Goal: Browse casually

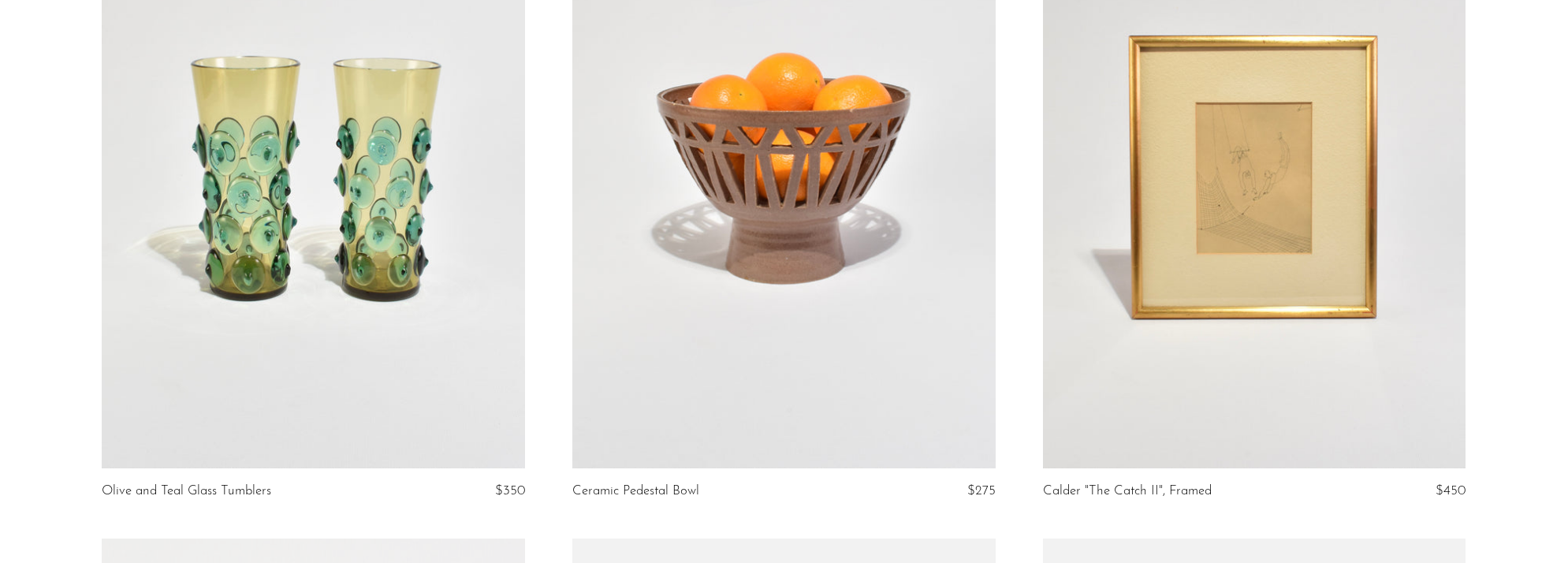
scroll to position [285, 0]
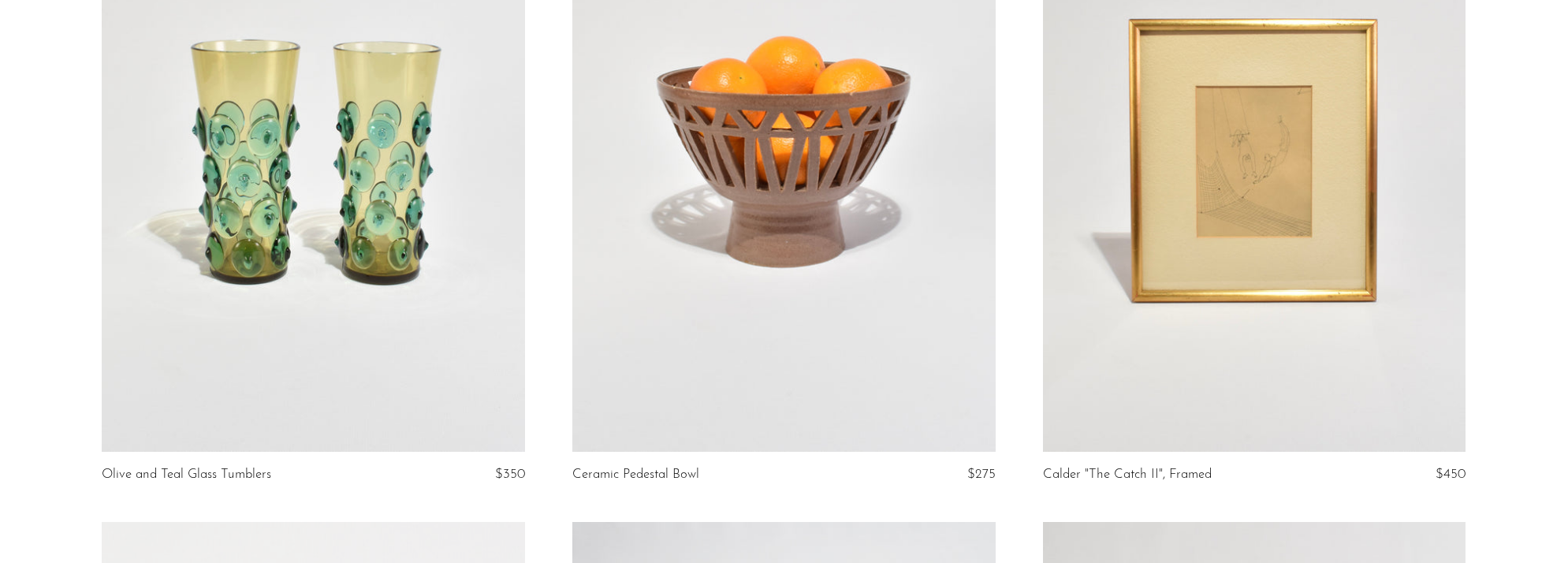
click at [312, 196] on link at bounding box center [313, 155] width 423 height 592
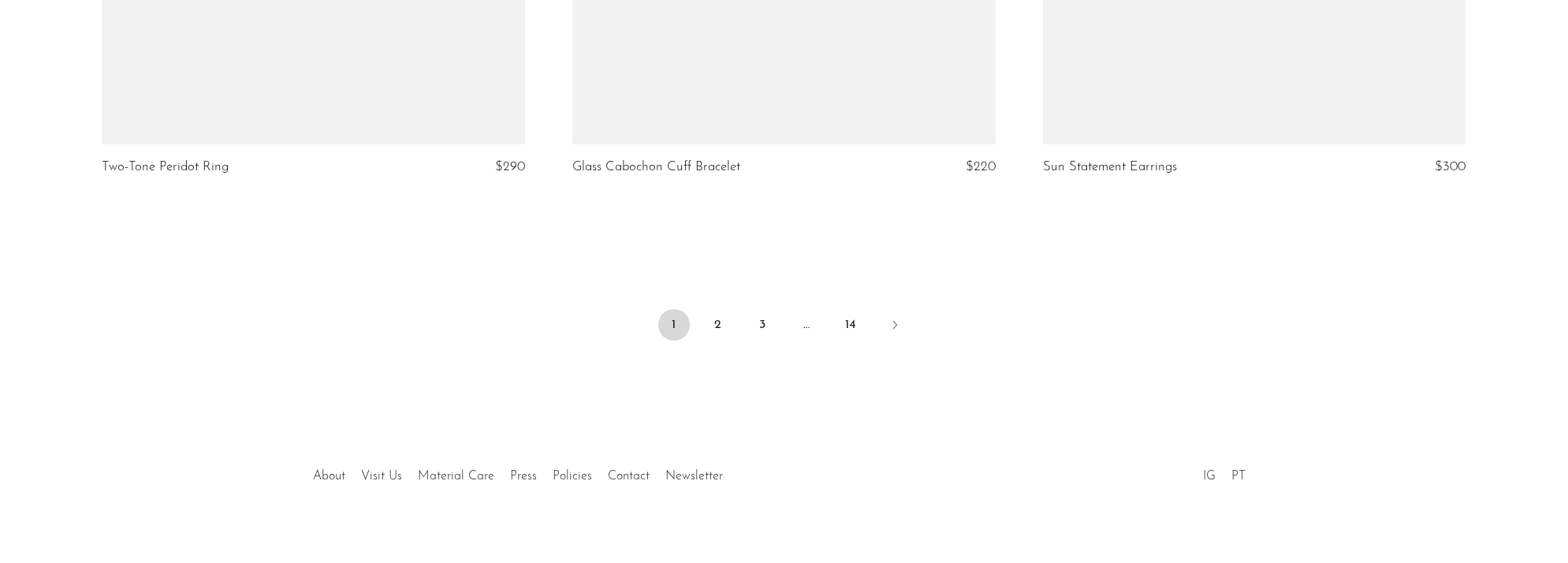
scroll to position [7893, 0]
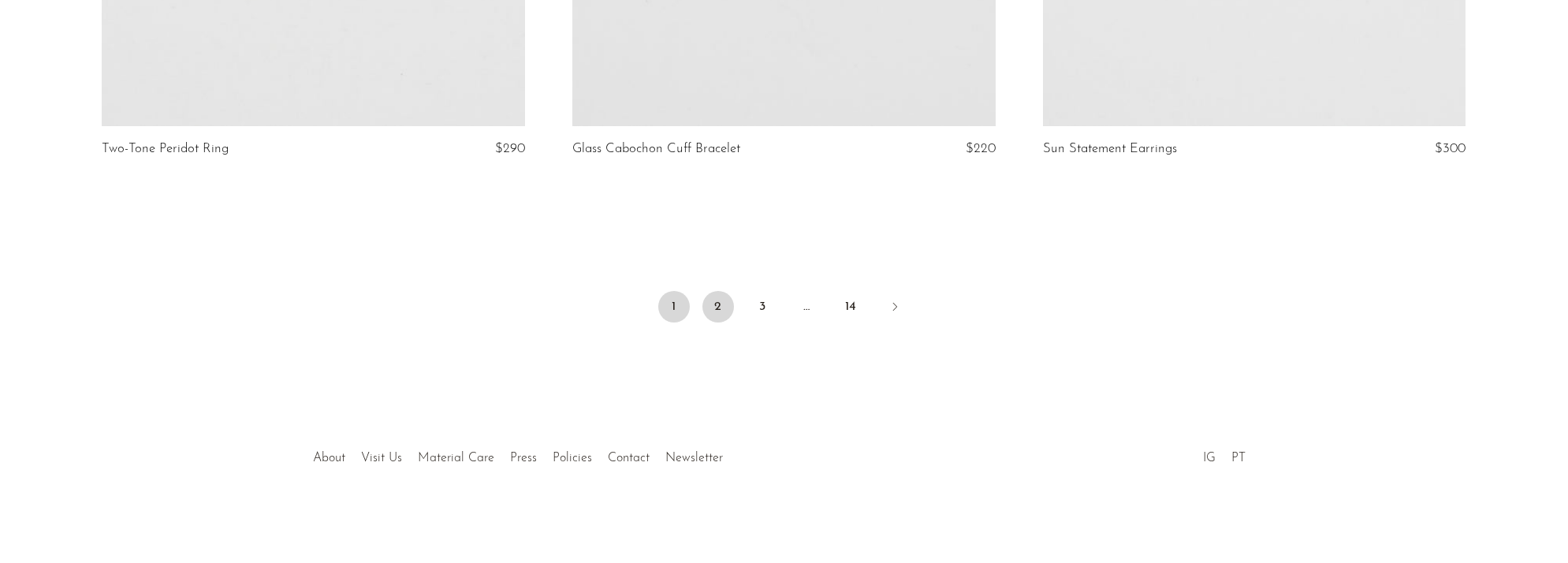
click at [718, 307] on link "2" at bounding box center [717, 306] width 32 height 32
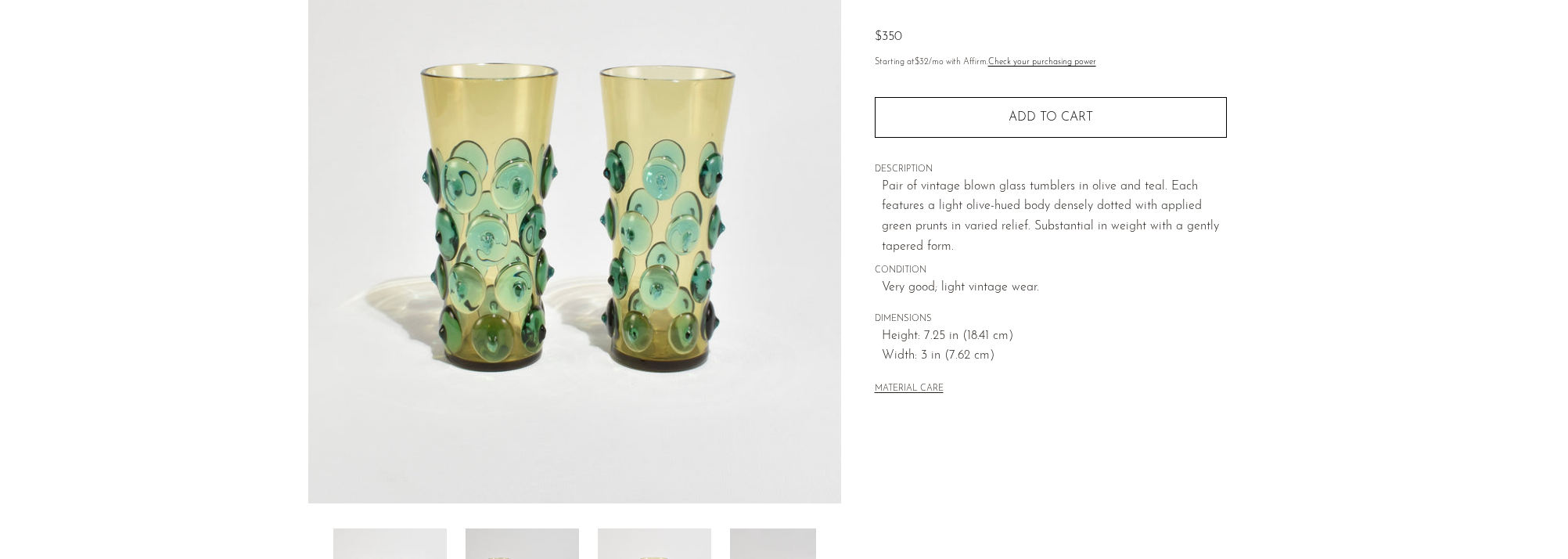
scroll to position [436, 0]
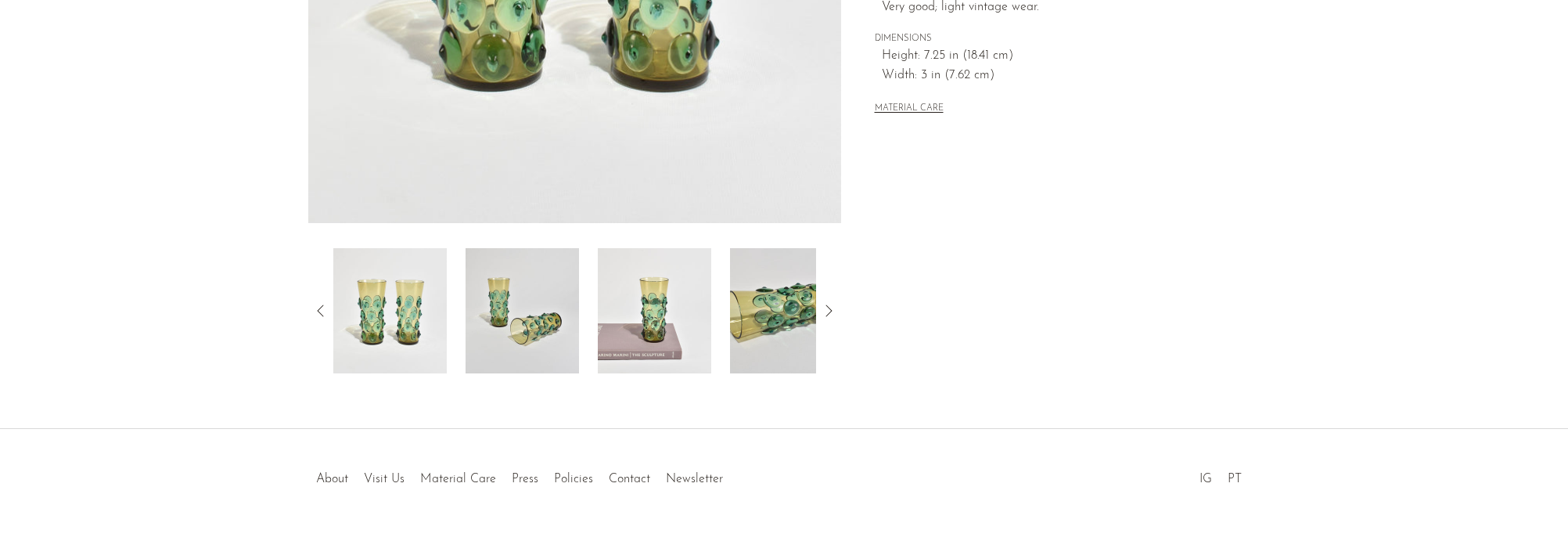
click at [678, 324] on img at bounding box center [655, 311] width 113 height 126
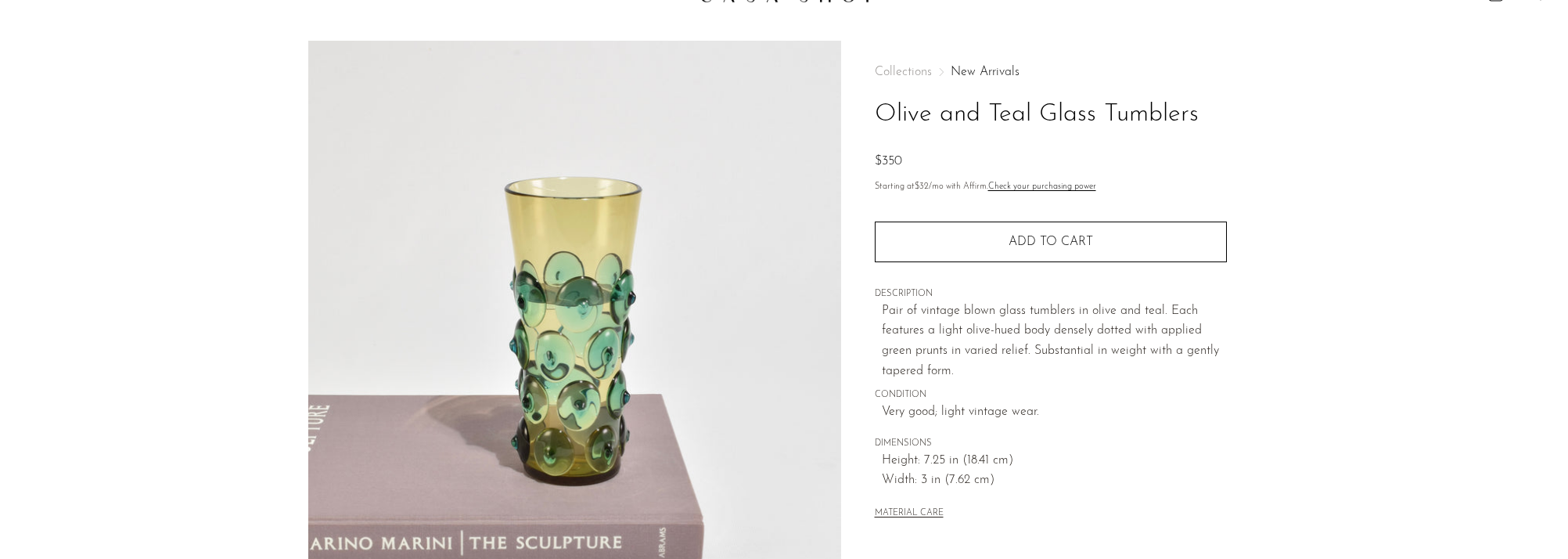
scroll to position [27, 0]
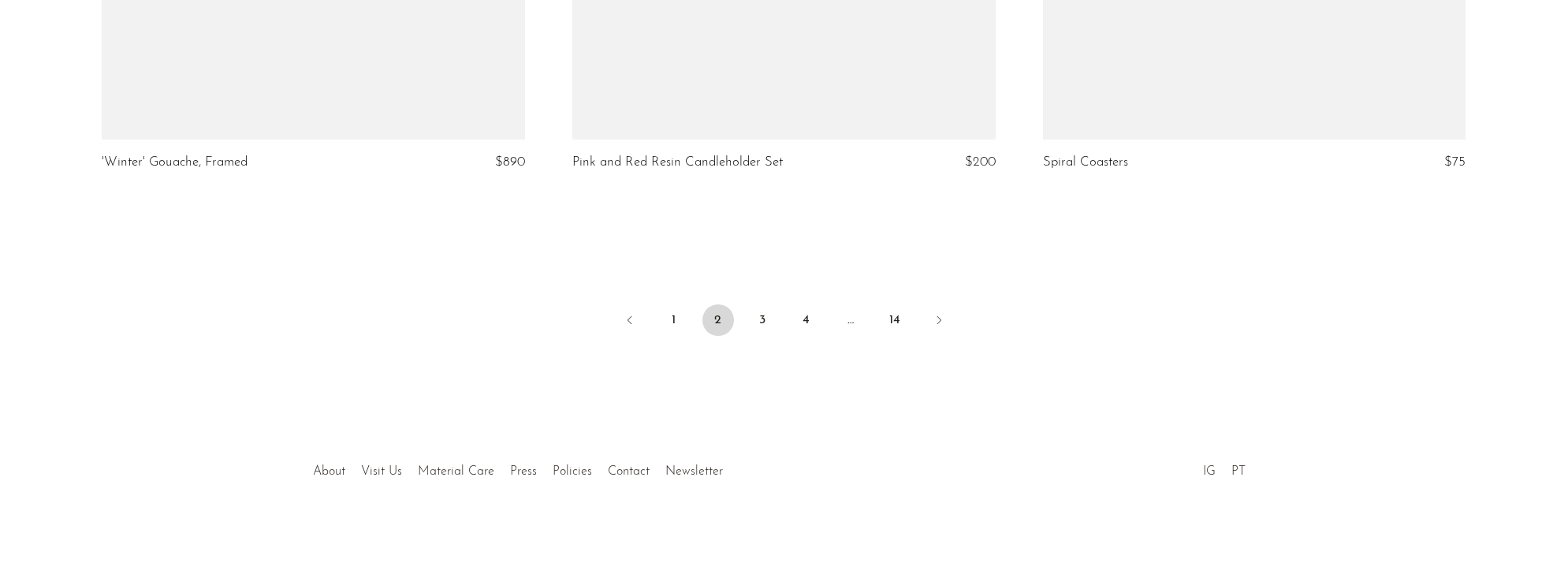
scroll to position [7893, 0]
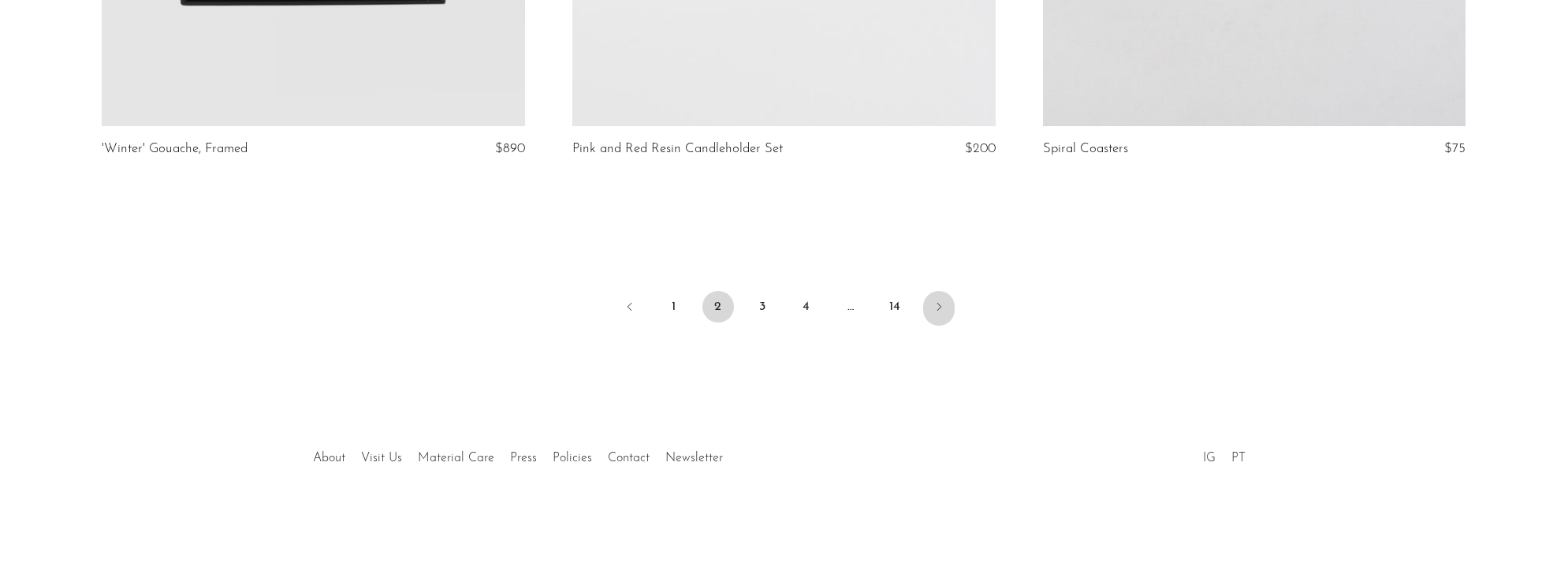
click at [933, 308] on icon "Next" at bounding box center [938, 306] width 13 height 13
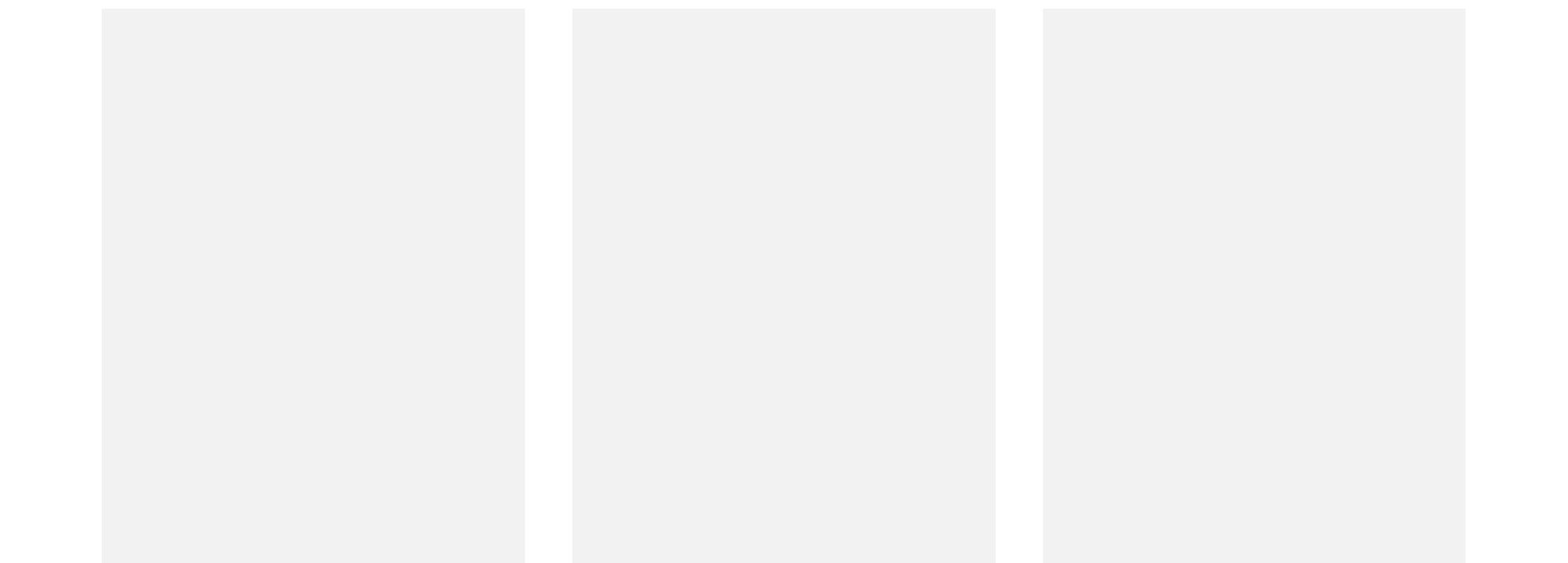
scroll to position [2789, 0]
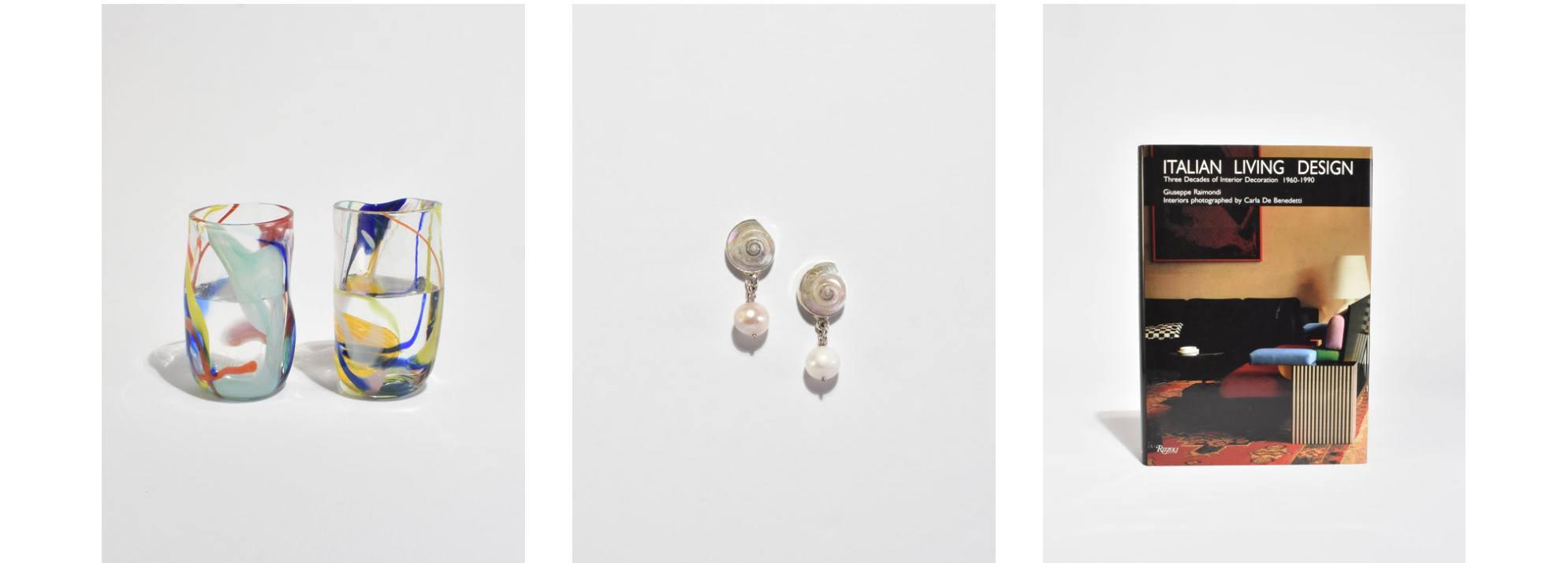
click at [833, 287] on link at bounding box center [784, 299] width 423 height 592
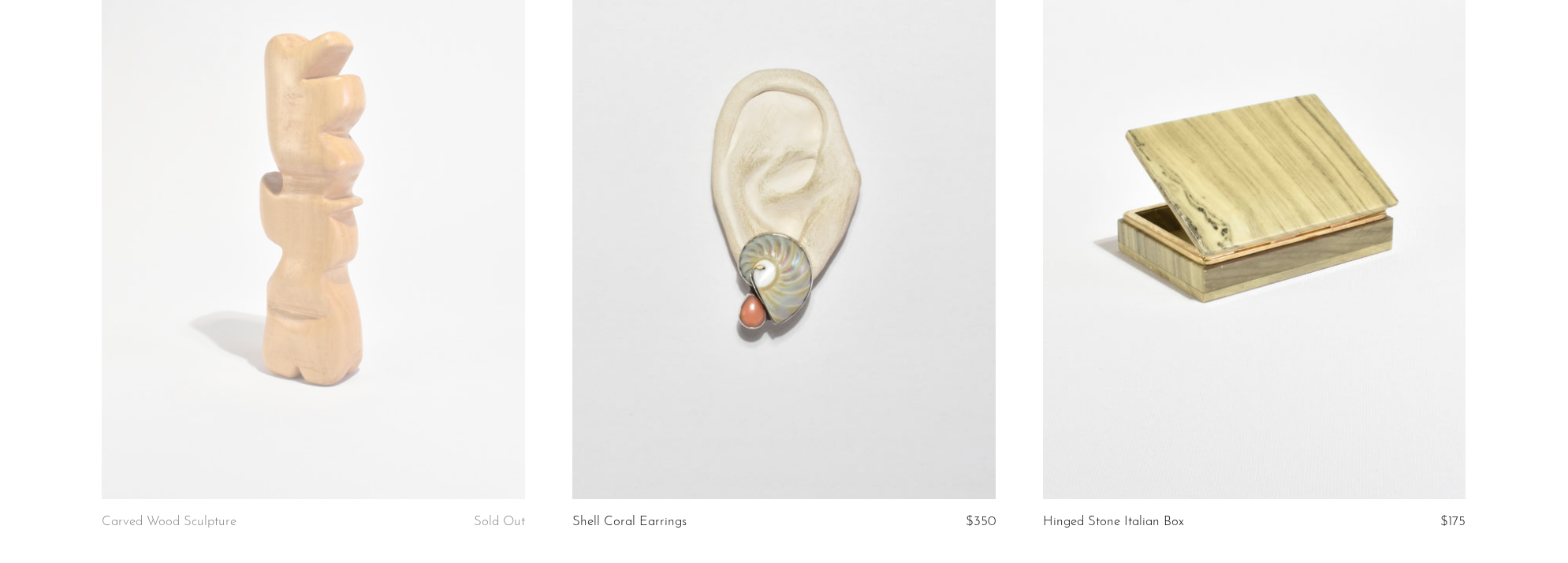
scroll to position [3555, 0]
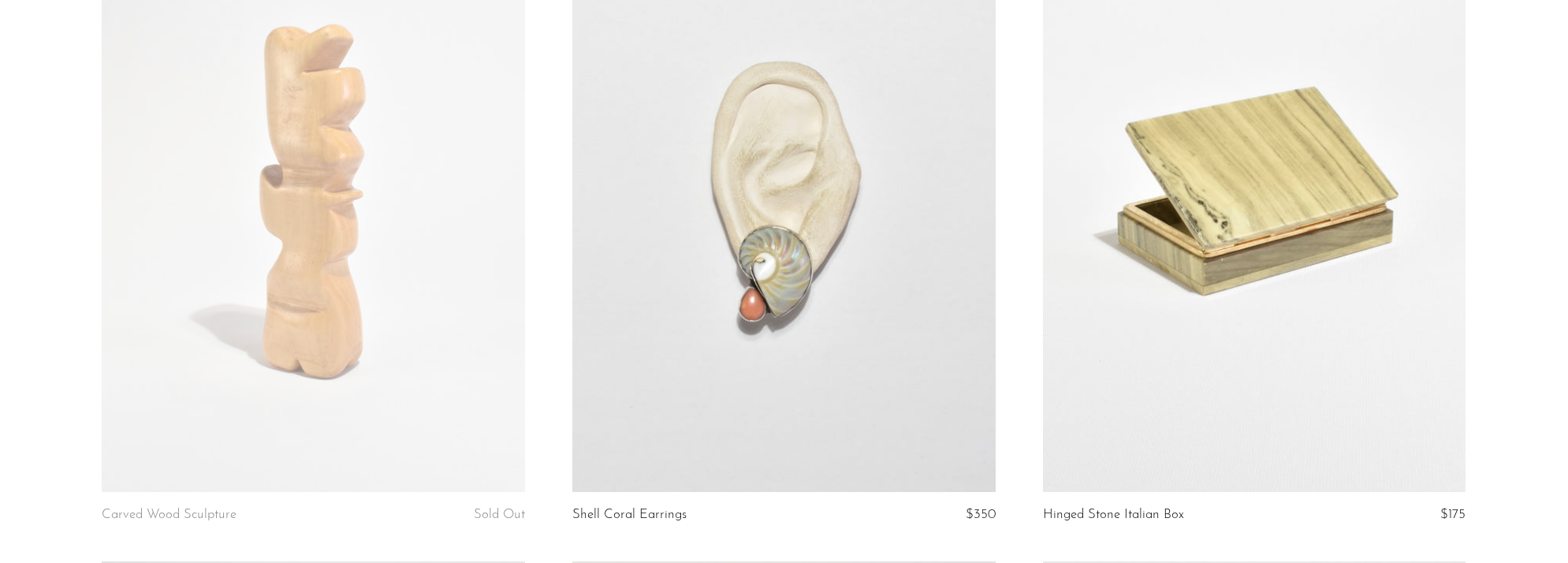
click at [720, 279] on link at bounding box center [784, 195] width 423 height 592
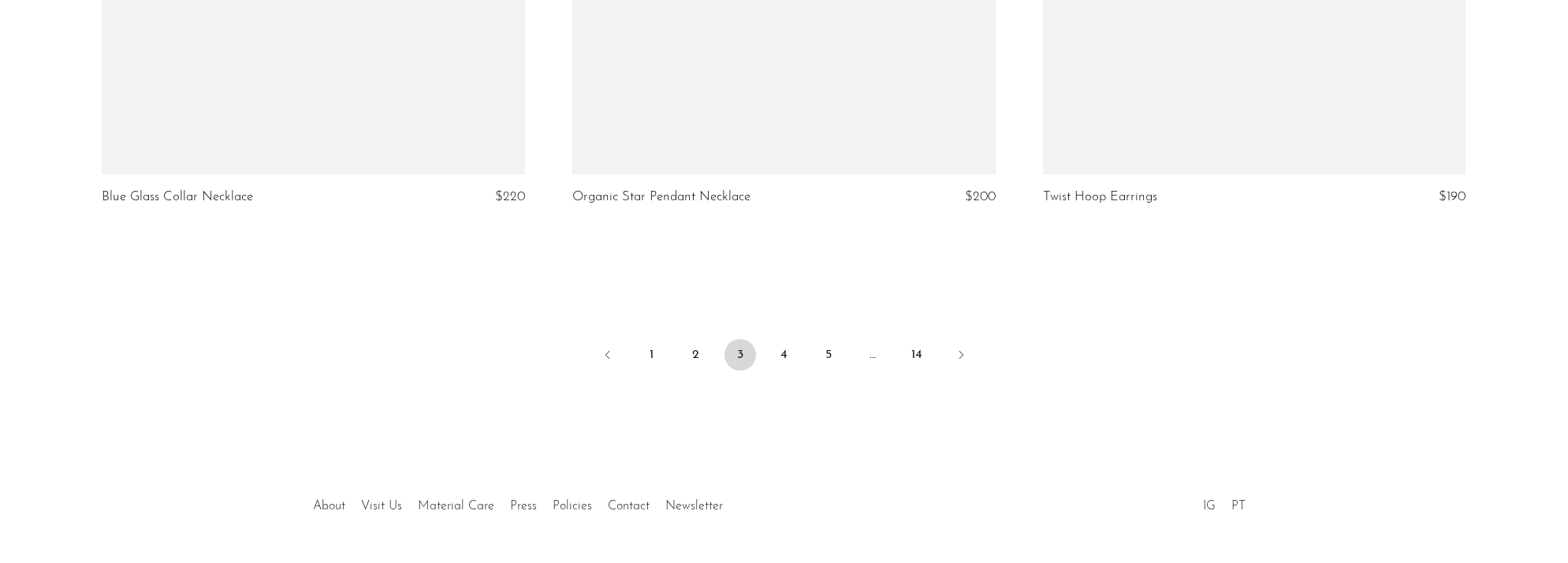
scroll to position [7893, 0]
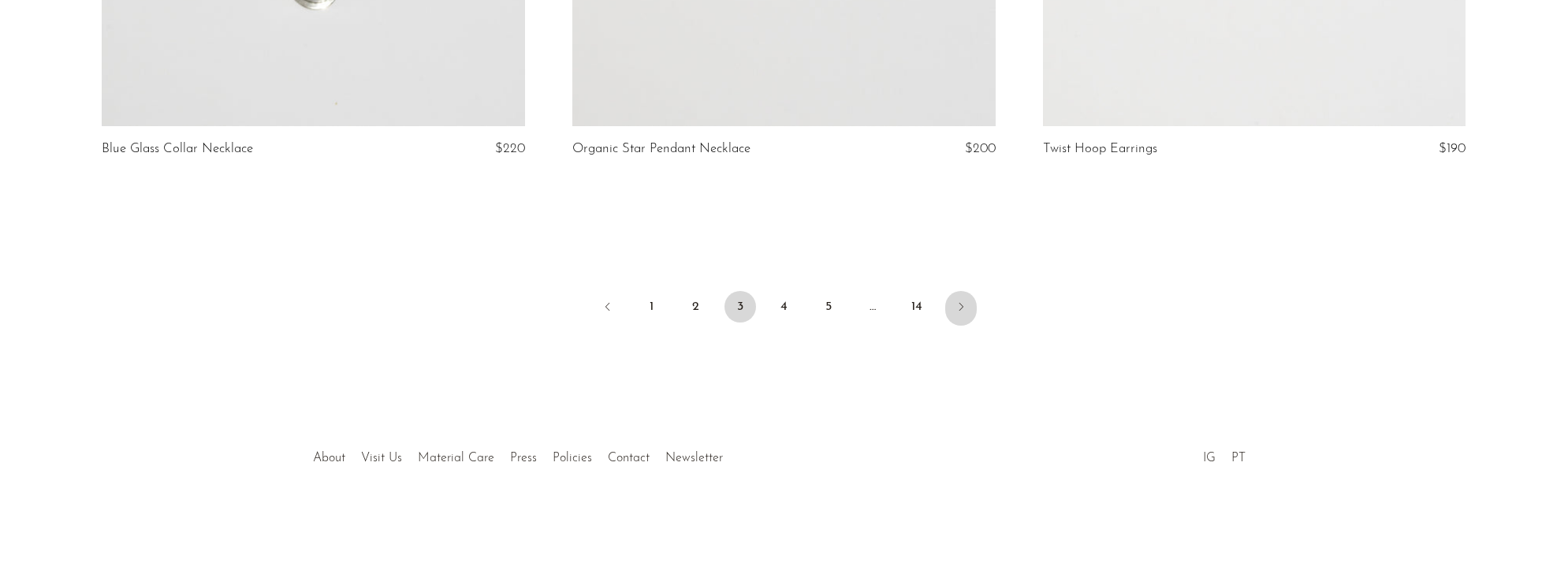
click at [959, 301] on icon "Next" at bounding box center [961, 306] width 13 height 13
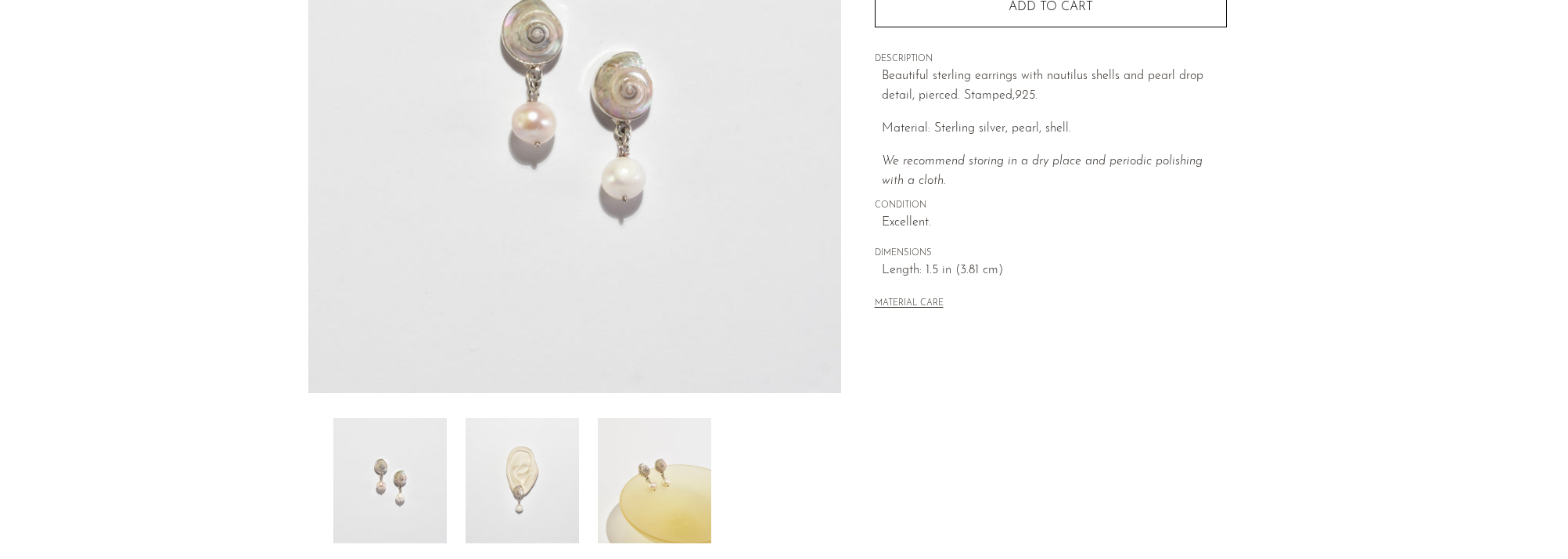
scroll to position [443, 0]
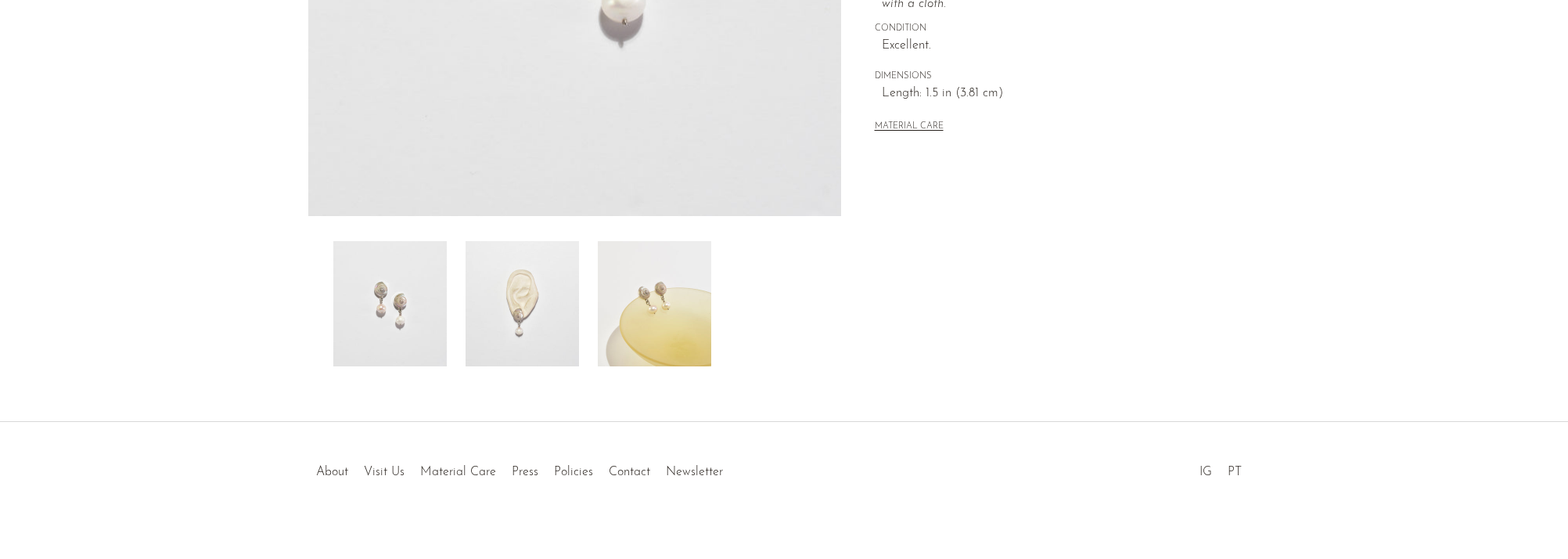
click at [519, 330] on img at bounding box center [522, 303] width 113 height 126
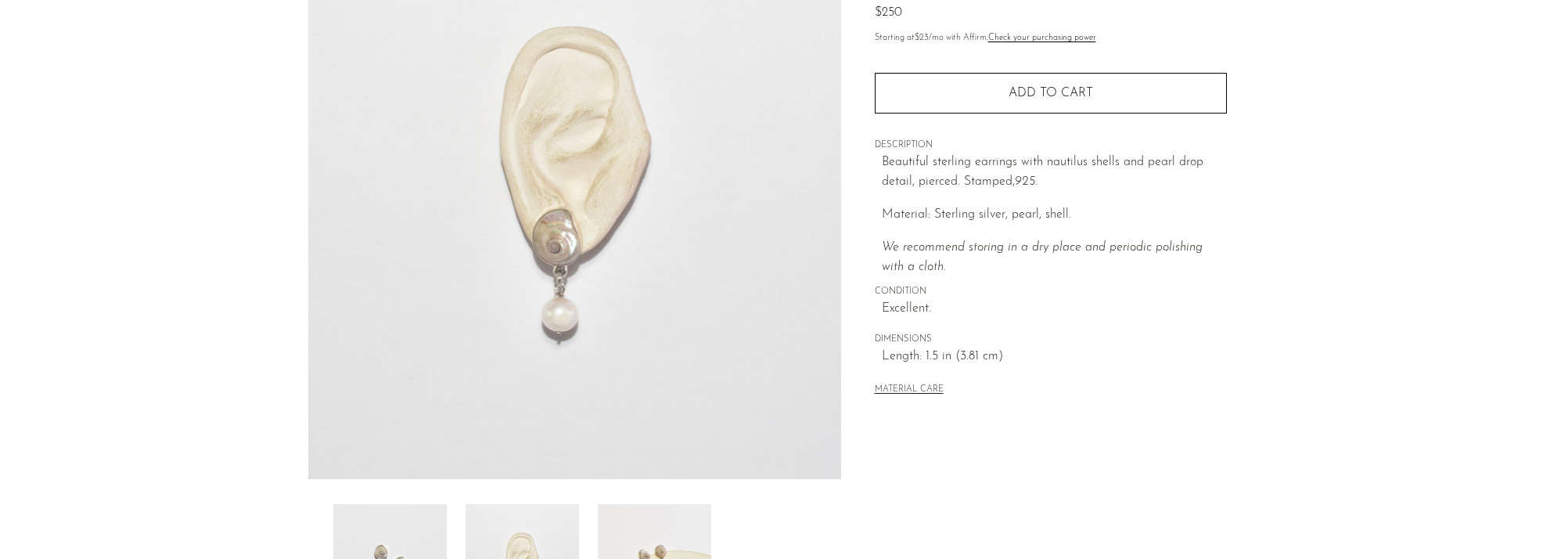
scroll to position [172, 0]
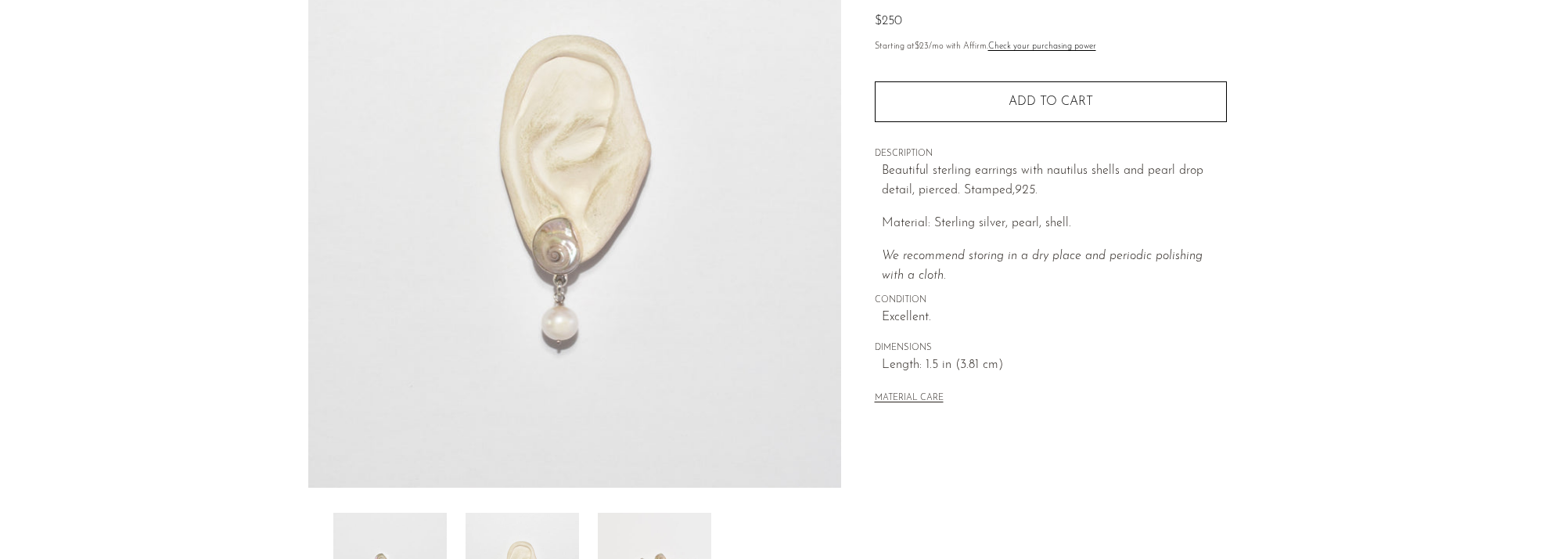
click at [562, 283] on img at bounding box center [575, 194] width 533 height 587
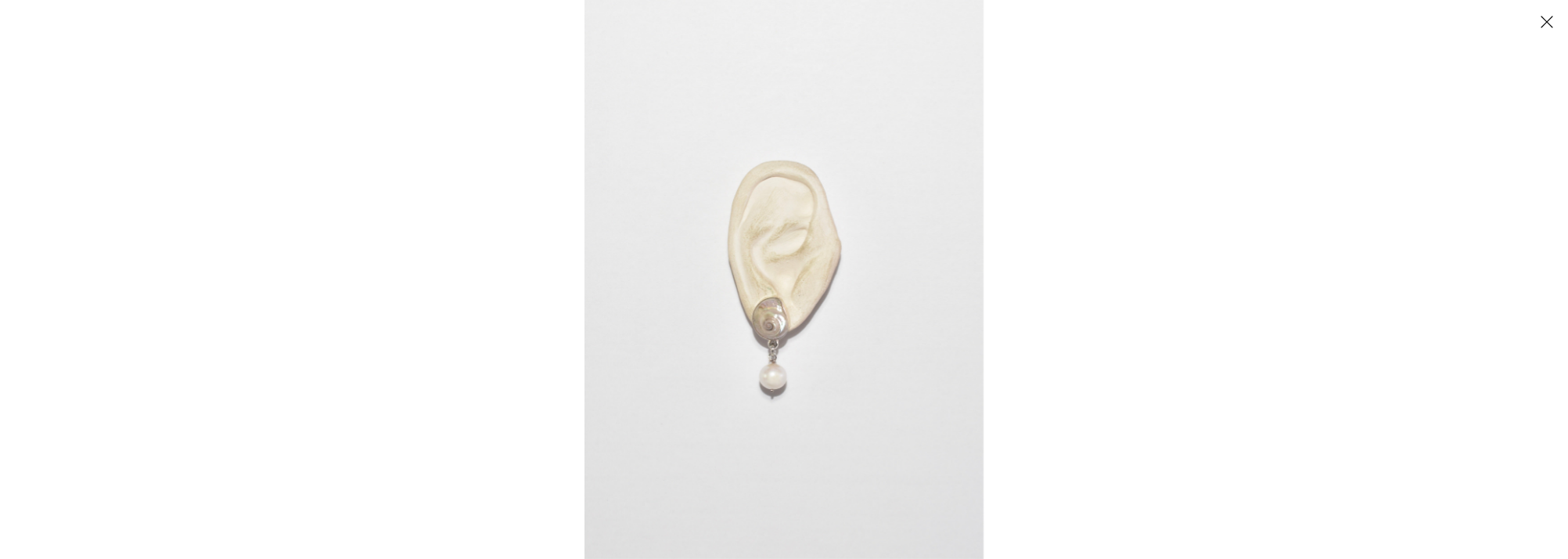
click at [784, 322] on img at bounding box center [784, 279] width 399 height 559
click at [784, 322] on img at bounding box center [783, 278] width 404 height 565
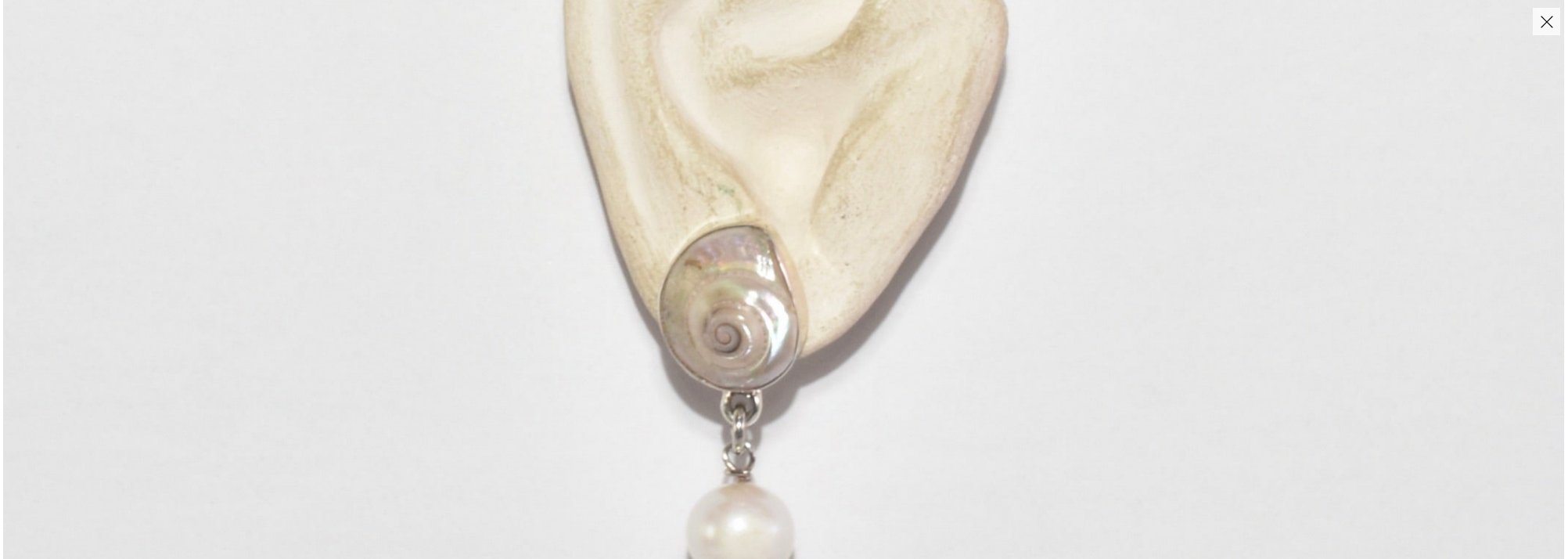
click at [784, 321] on img at bounding box center [783, 154] width 1561 height 2186
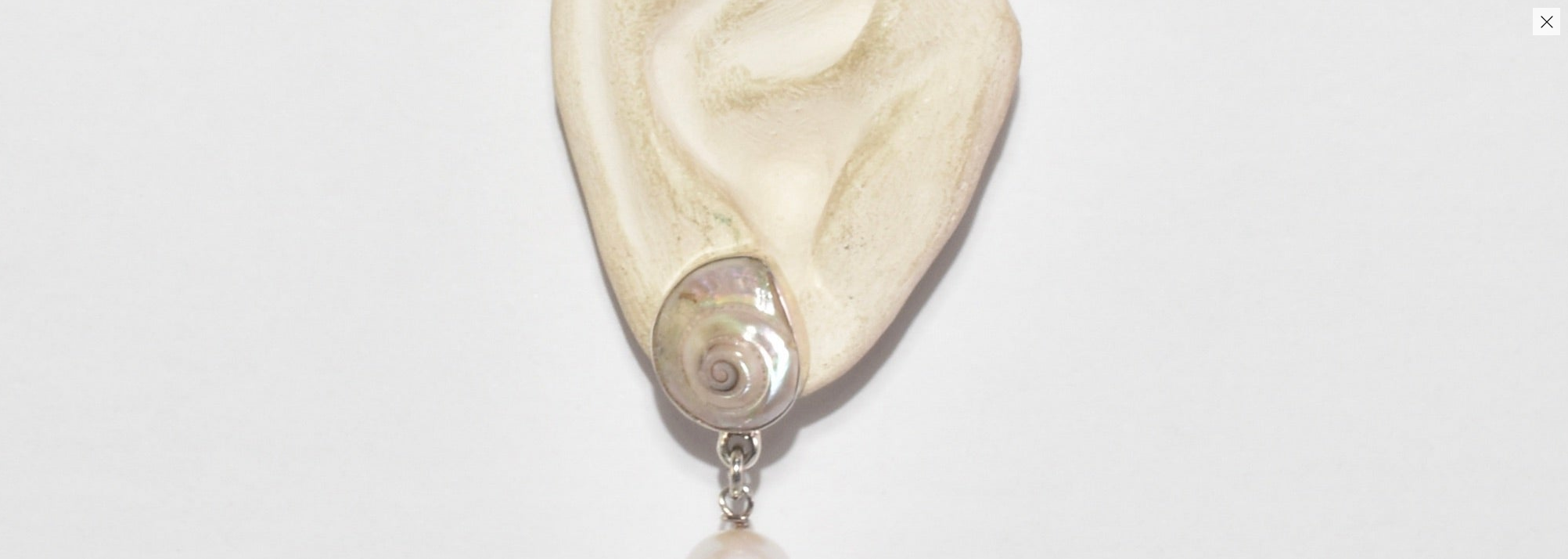
click at [1548, 22] on button "Close" at bounding box center [1546, 21] width 28 height 28
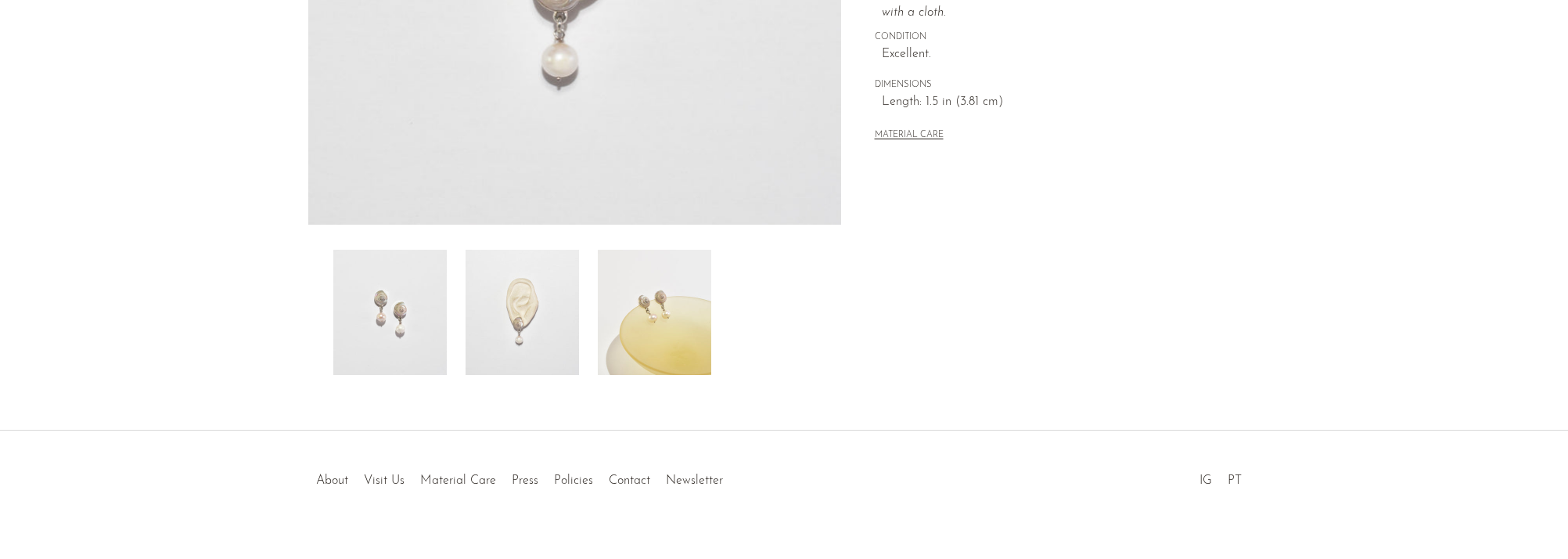
scroll to position [460, 0]
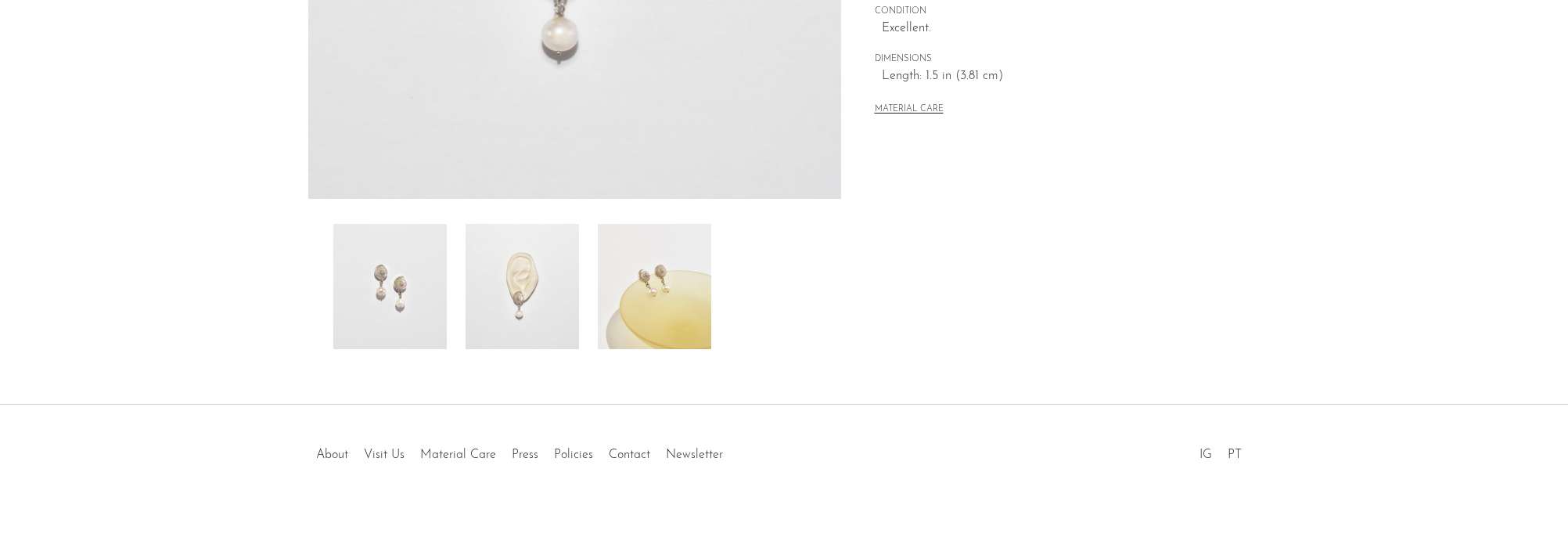
click at [688, 283] on img at bounding box center [655, 286] width 113 height 126
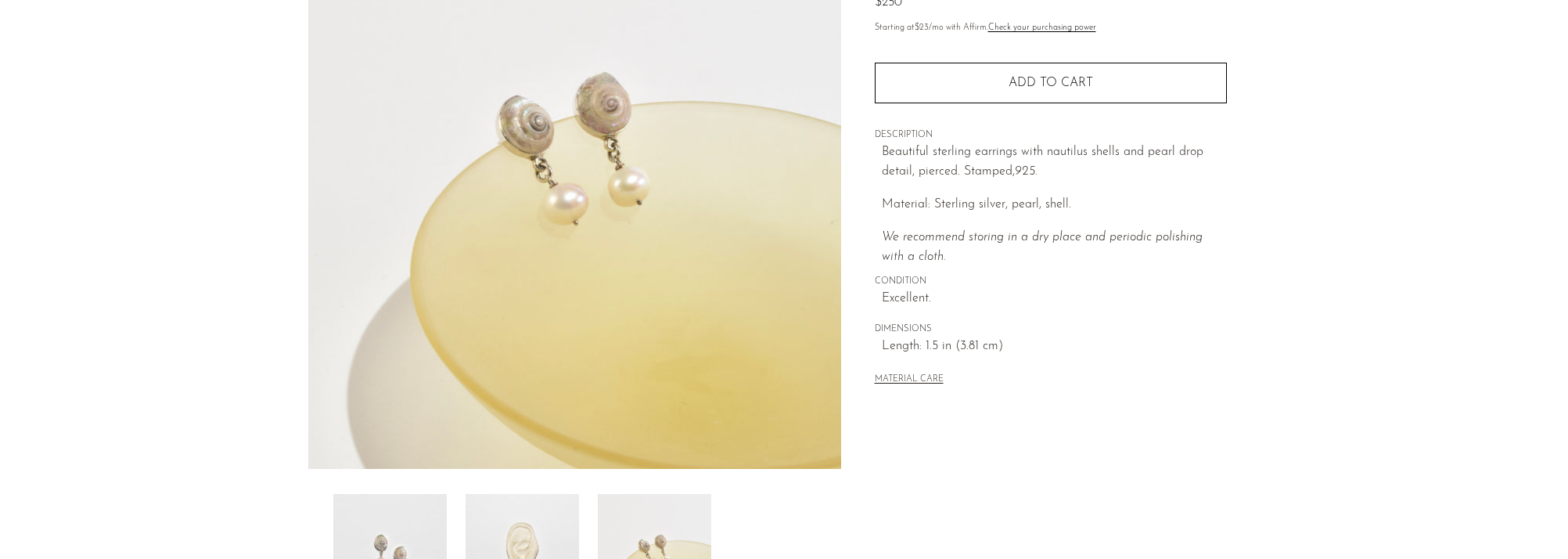
scroll to position [67, 0]
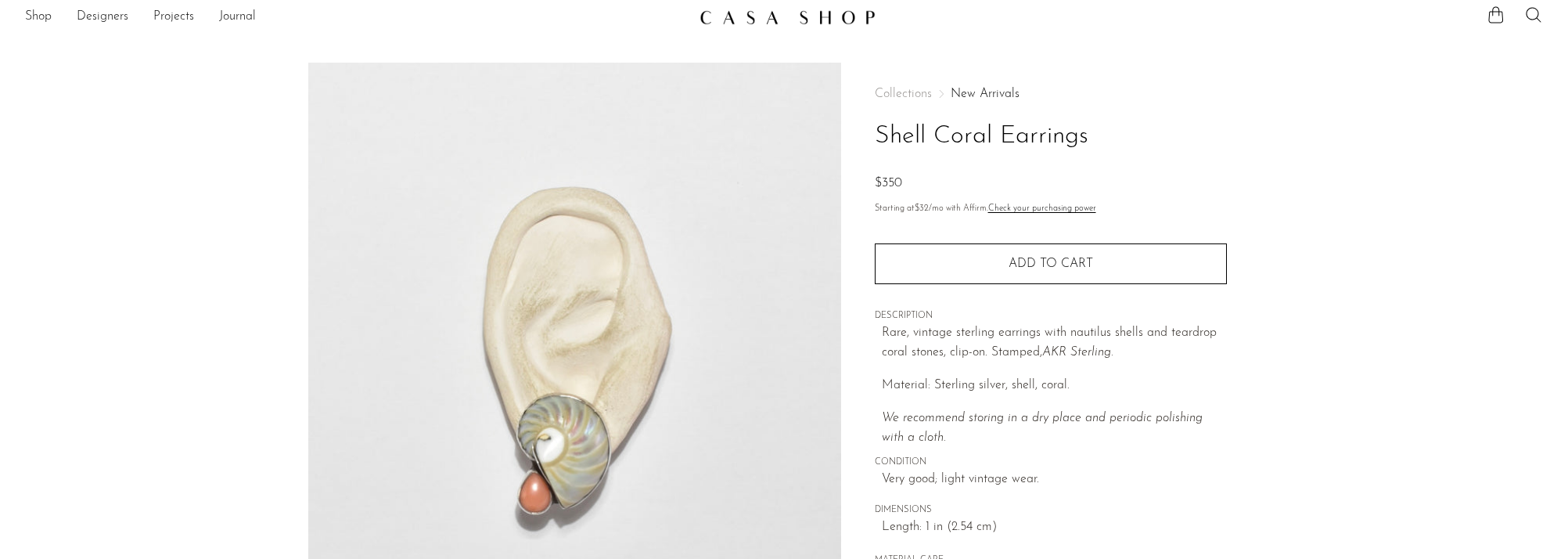
scroll to position [304, 0]
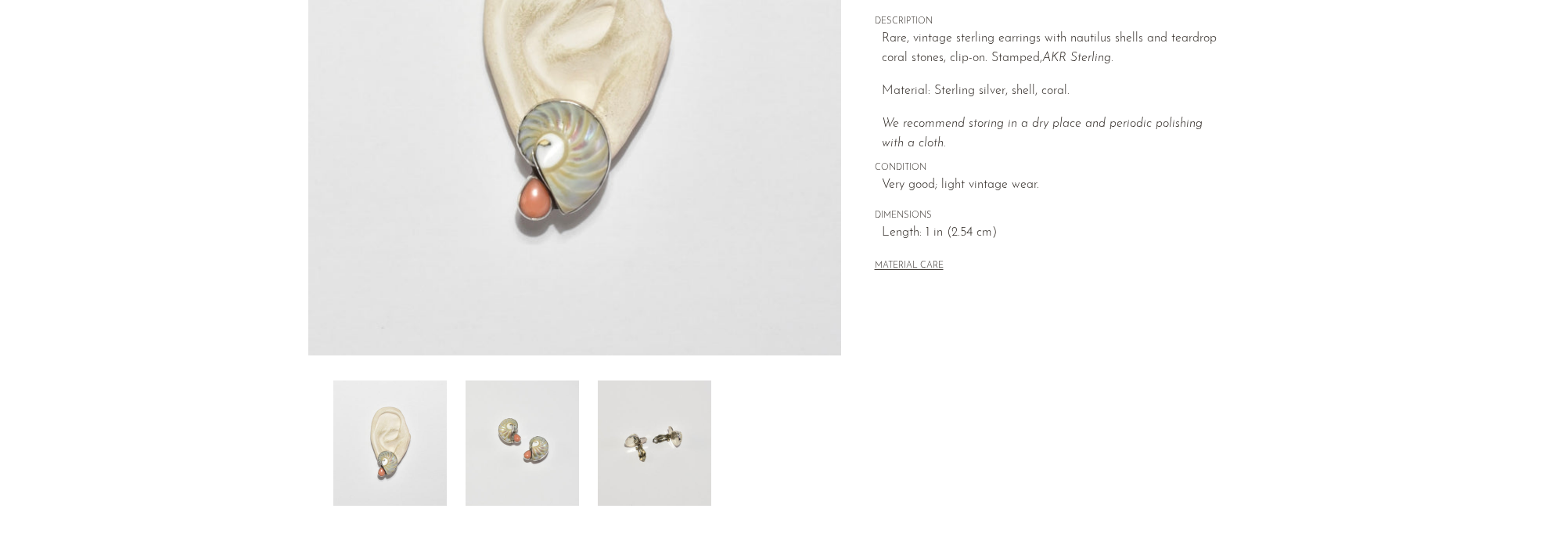
click at [535, 451] on img at bounding box center [522, 443] width 113 height 126
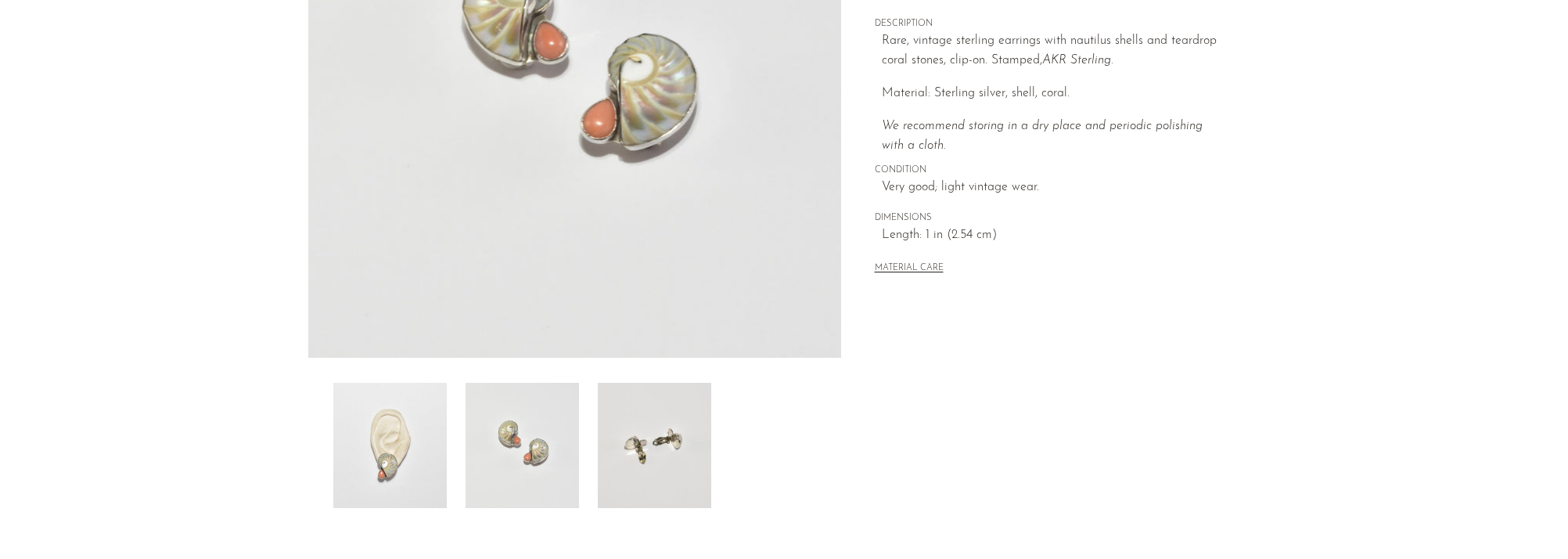
scroll to position [300, 0]
click at [391, 449] on img at bounding box center [390, 446] width 113 height 126
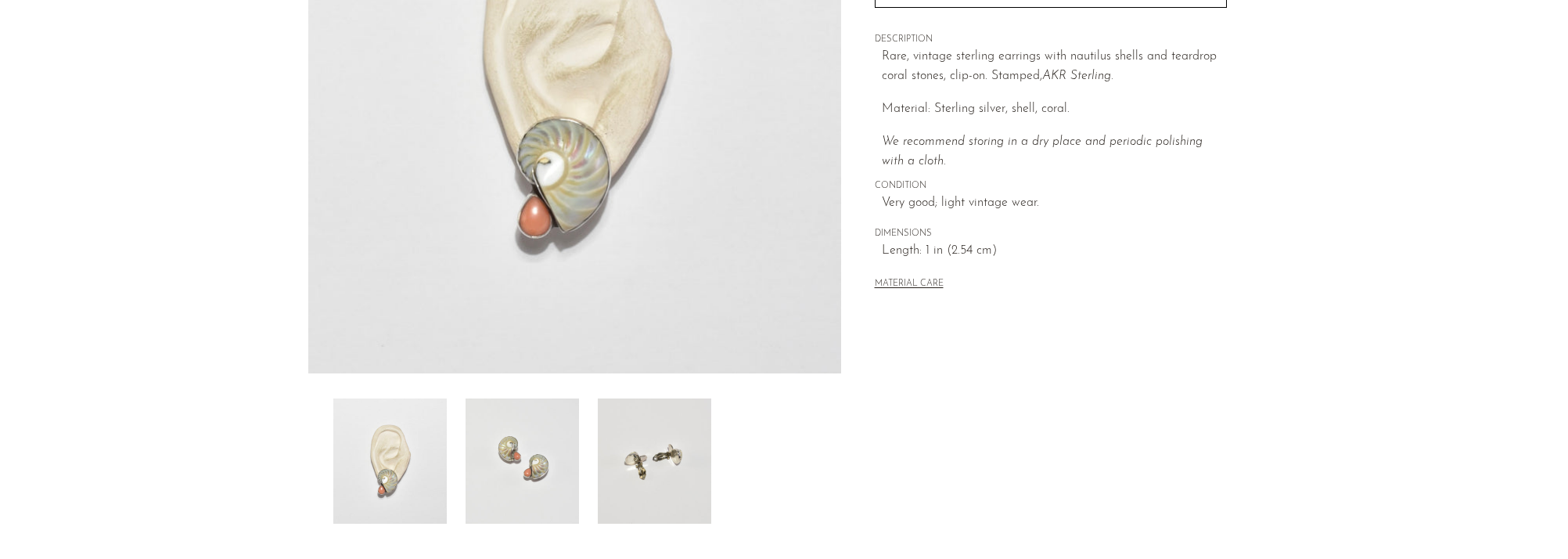
scroll to position [284, 0]
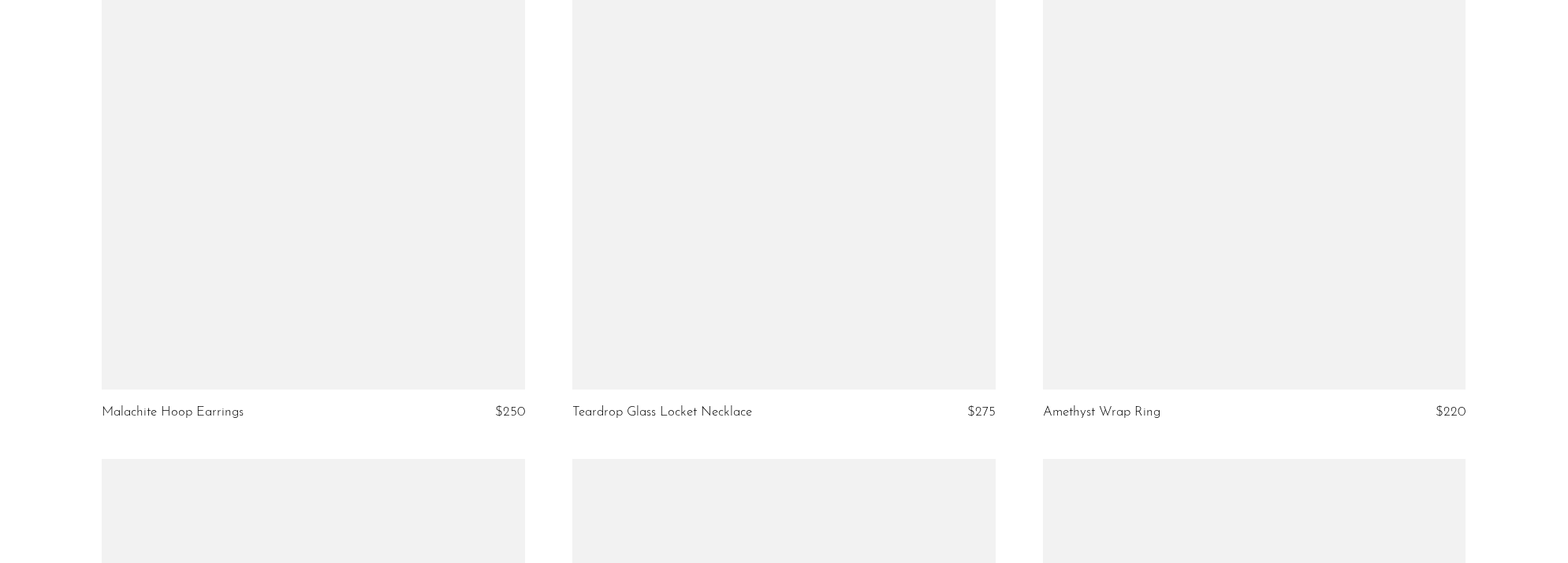
scroll to position [6991, 0]
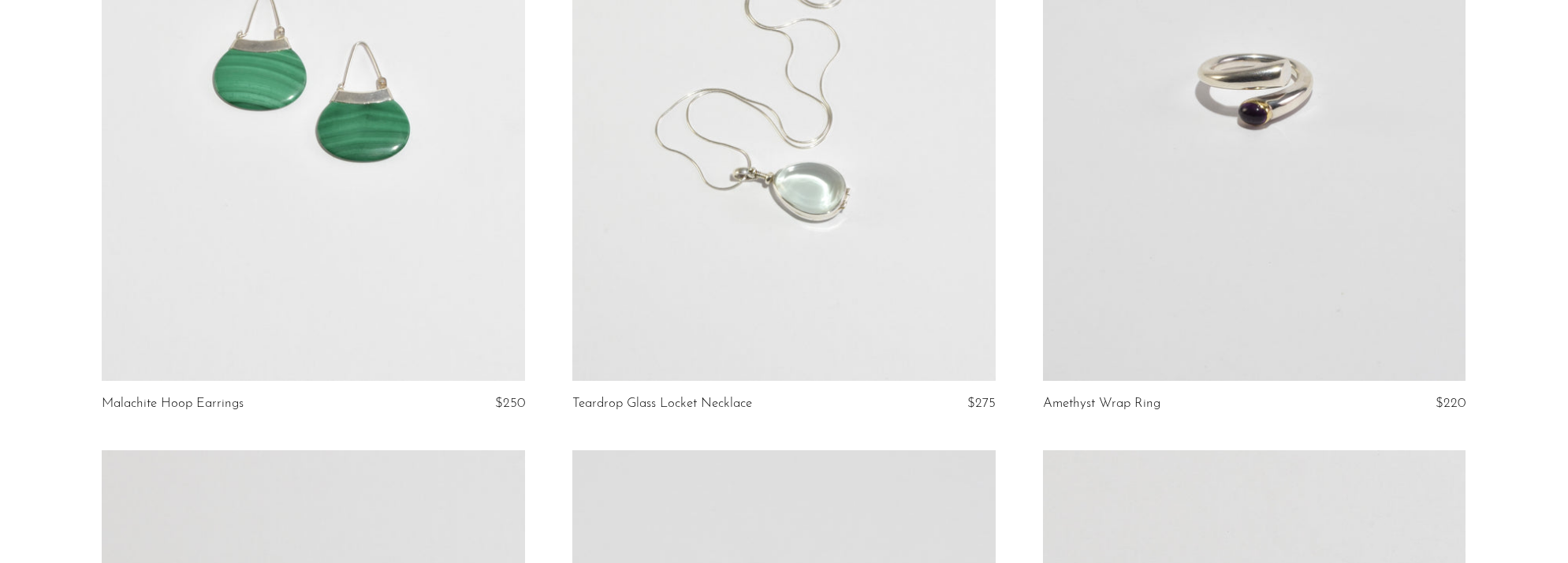
click at [1252, 76] on link at bounding box center [1254, 84] width 423 height 592
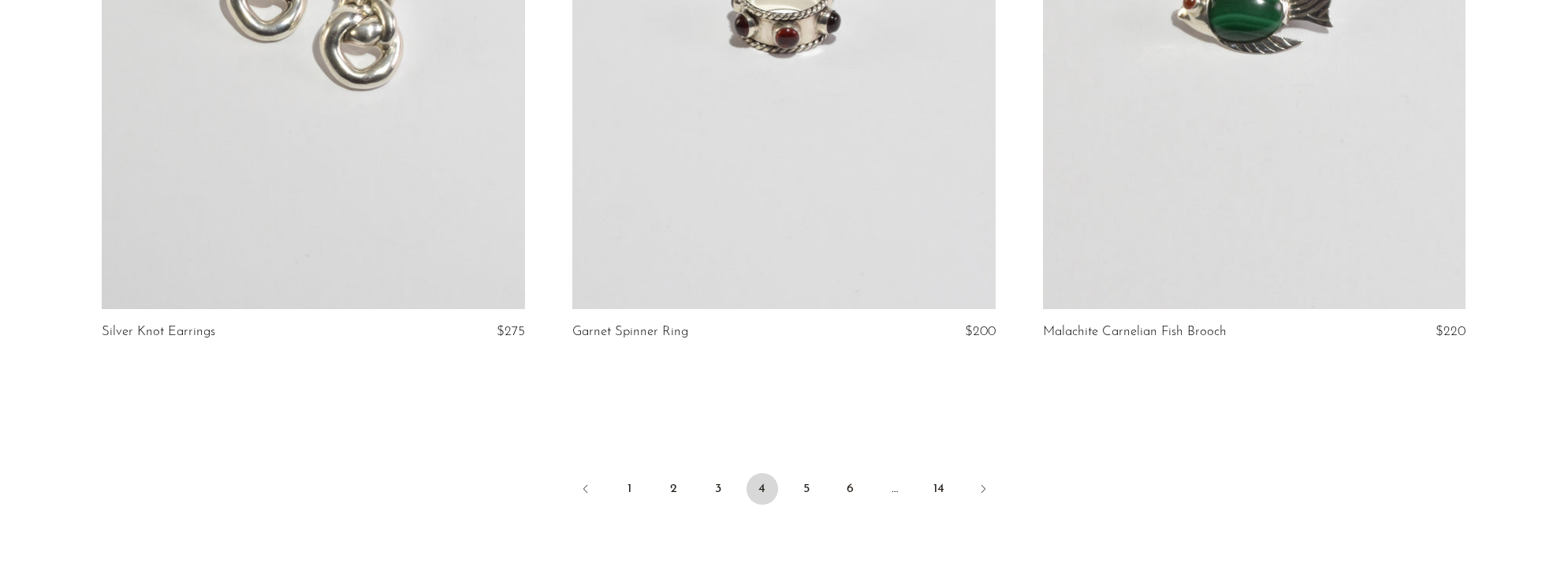
scroll to position [7727, 0]
click at [812, 471] on link "5" at bounding box center [806, 486] width 32 height 32
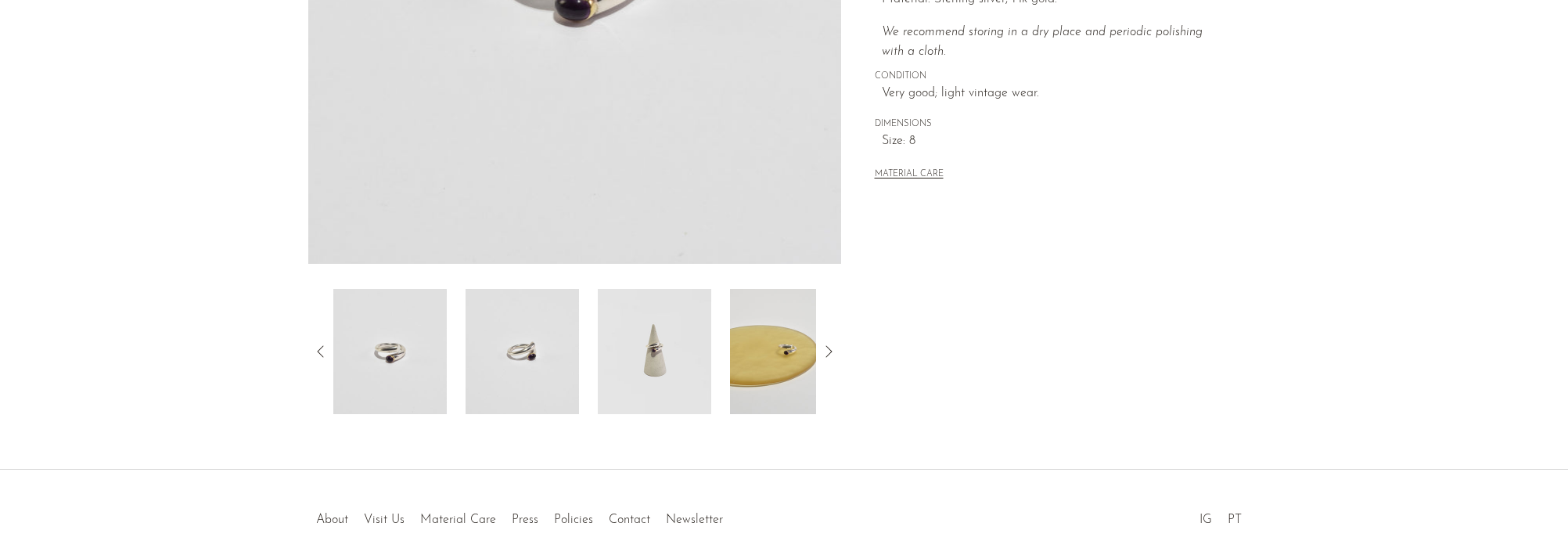
scroll to position [460, 0]
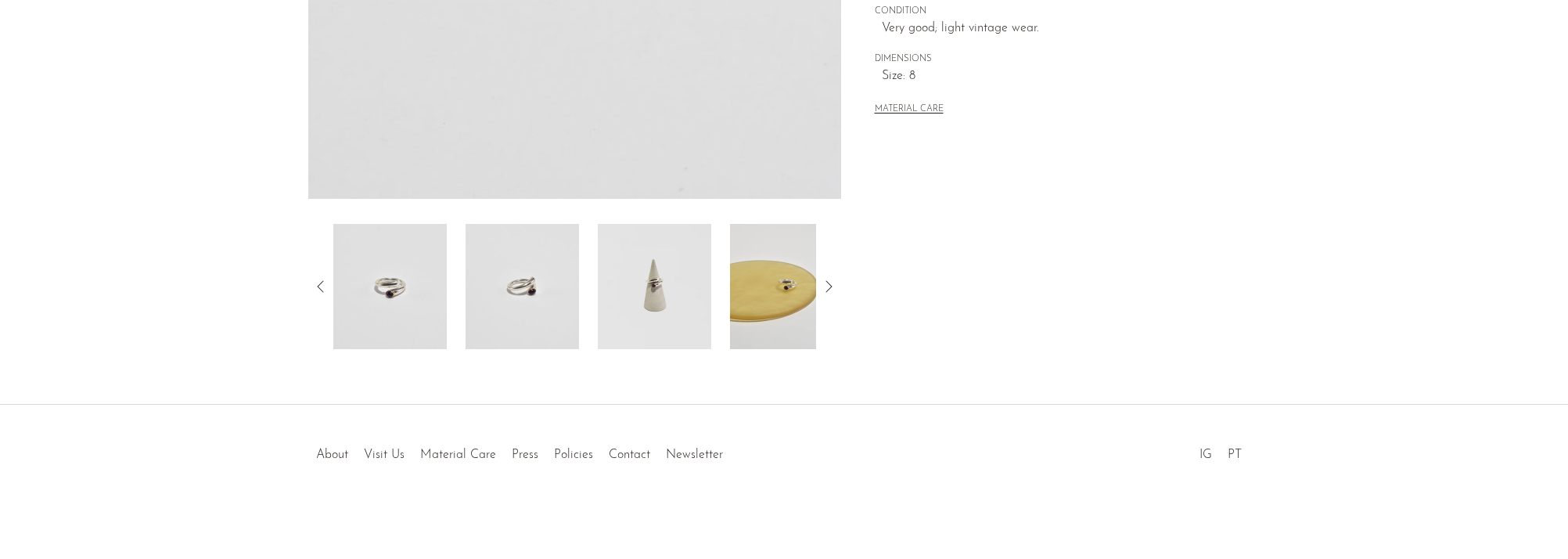
click at [653, 311] on img at bounding box center [655, 286] width 113 height 126
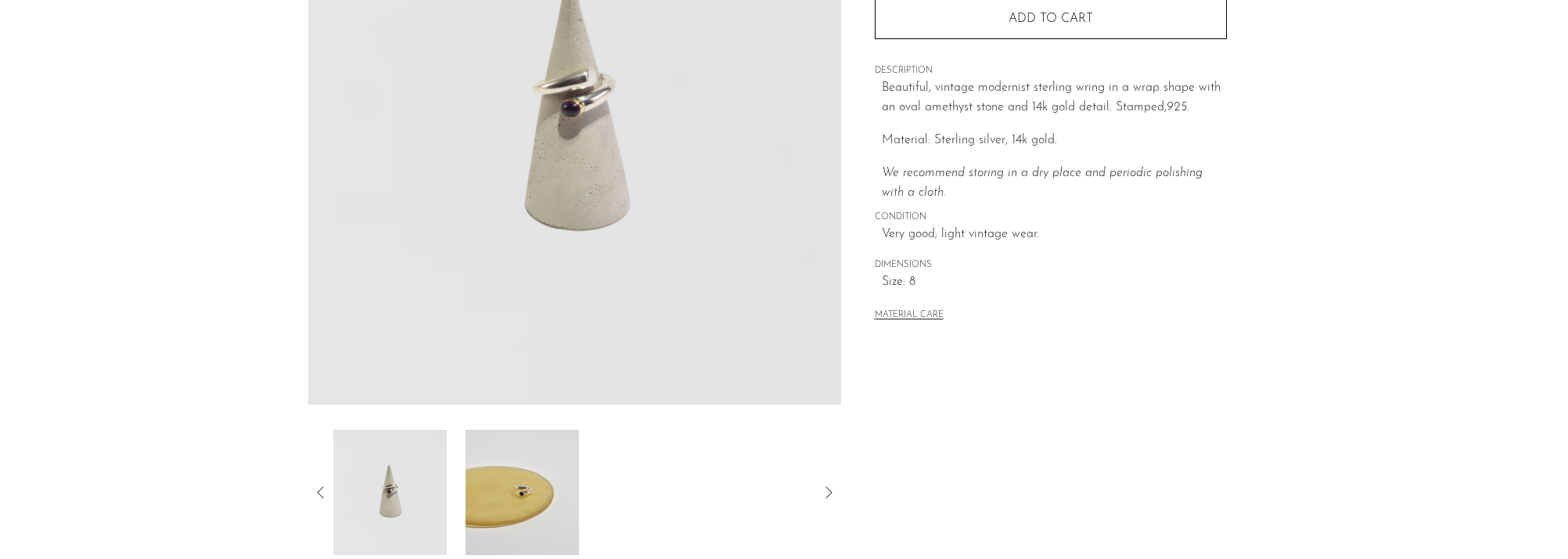
scroll to position [253, 0]
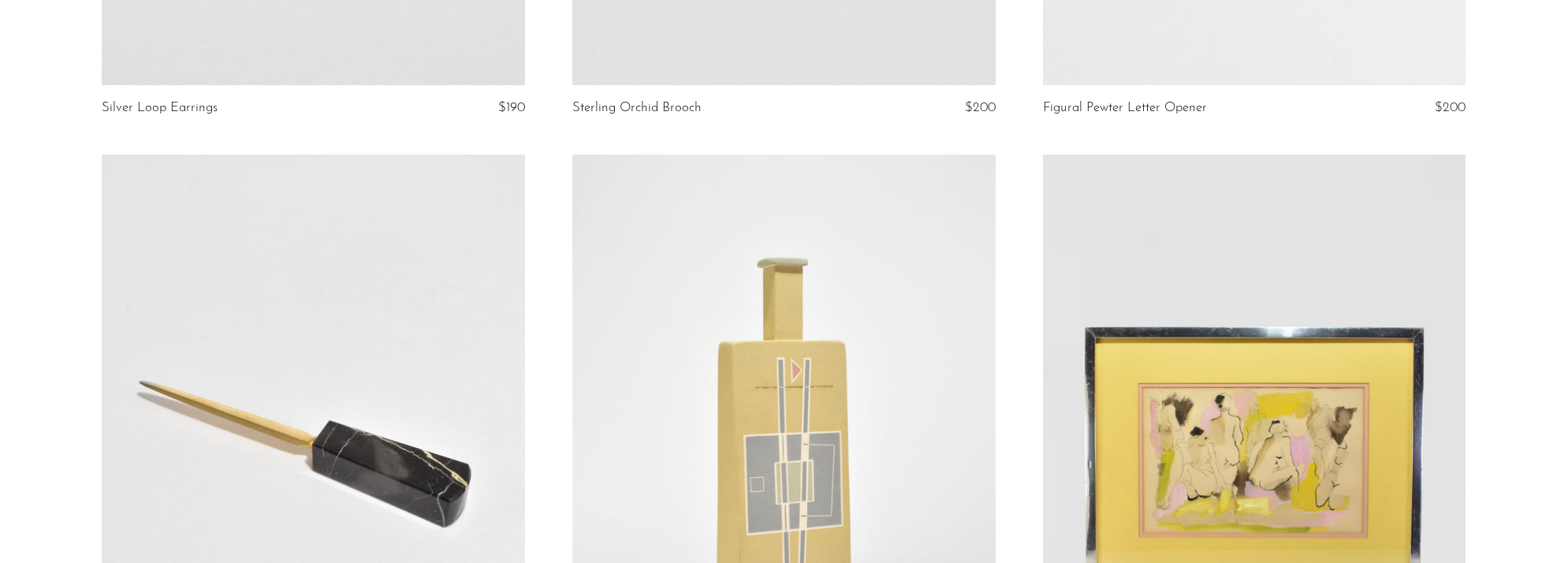
scroll to position [7422, 0]
